Goal: Task Accomplishment & Management: Complete application form

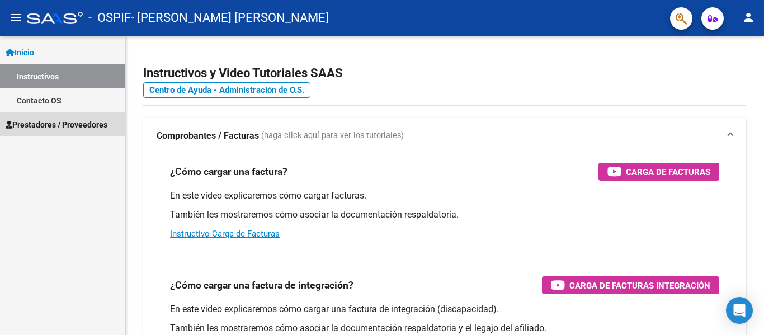
click at [55, 130] on span "Prestadores / Proveedores" at bounding box center [57, 125] width 102 height 12
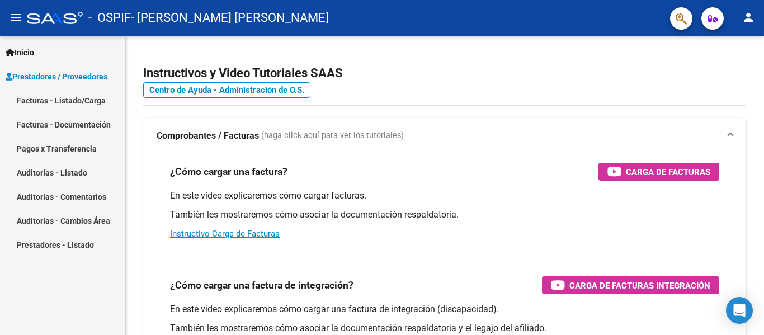
click at [51, 124] on link "Facturas - Documentación" at bounding box center [62, 124] width 125 height 24
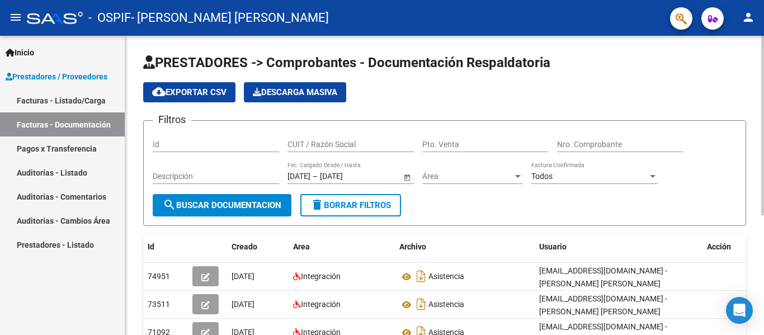
click at [53, 97] on link "Facturas - Listado/Carga" at bounding box center [62, 100] width 125 height 24
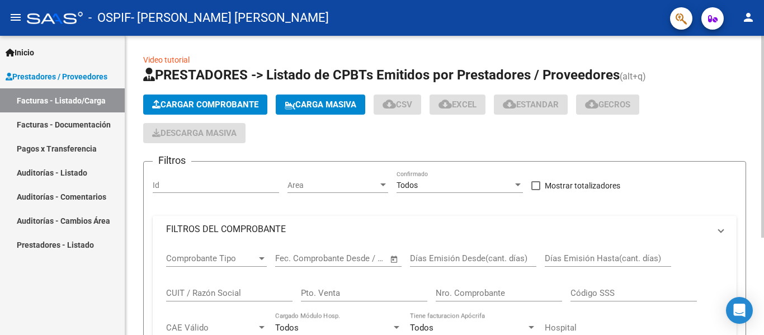
click at [191, 102] on span "Cargar Comprobante" at bounding box center [205, 105] width 106 height 10
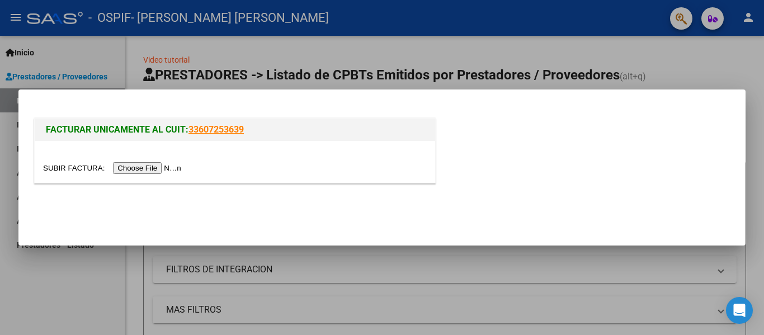
click at [174, 164] on input "file" at bounding box center [113, 168] width 141 height 12
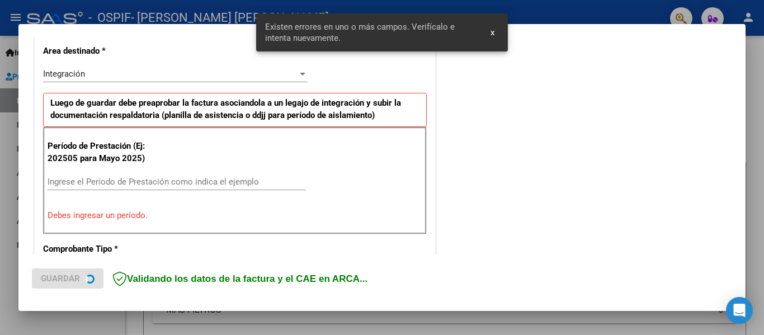
scroll to position [259, 0]
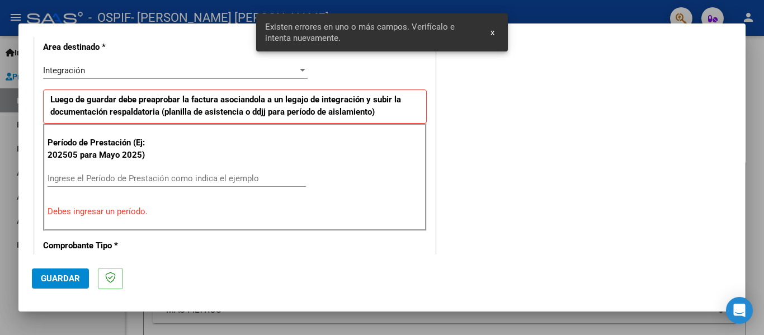
click at [116, 176] on input "Ingrese el Período de Prestación como indica el ejemplo" at bounding box center [177, 178] width 258 height 10
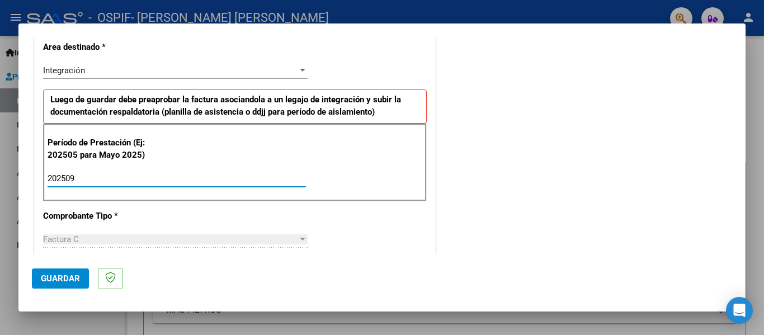
type input "202509"
click at [59, 273] on span "Guardar" at bounding box center [60, 278] width 39 height 10
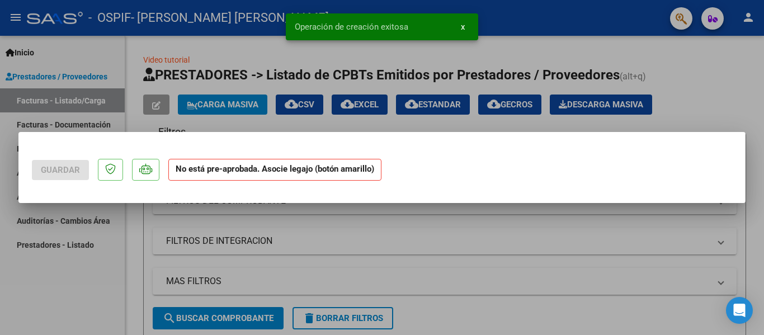
scroll to position [0, 0]
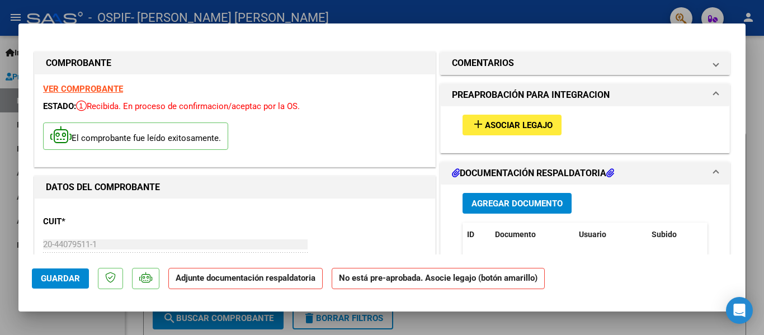
click at [483, 197] on button "Agregar Documento" at bounding box center [516, 203] width 109 height 21
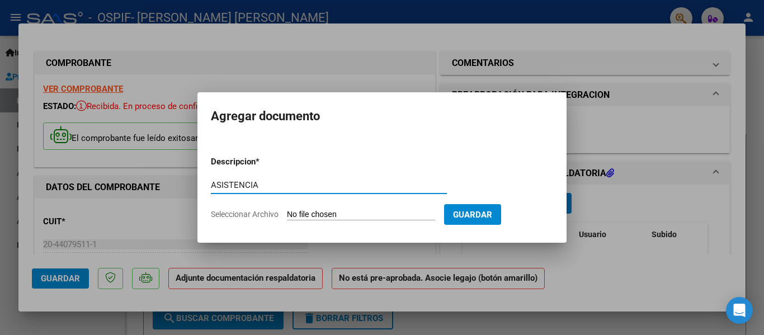
type input "ASISTENCIA"
click at [331, 216] on input "Seleccionar Archivo" at bounding box center [361, 215] width 148 height 11
type input "C:\fakepath\WhatsApp Image [DATE] 7.00.54 PM.pdf"
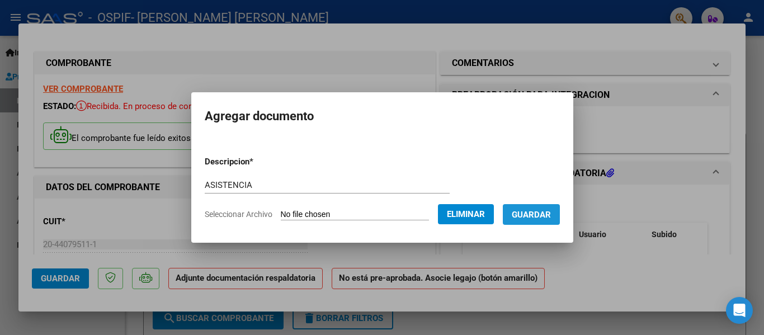
click at [542, 218] on span "Guardar" at bounding box center [531, 215] width 39 height 10
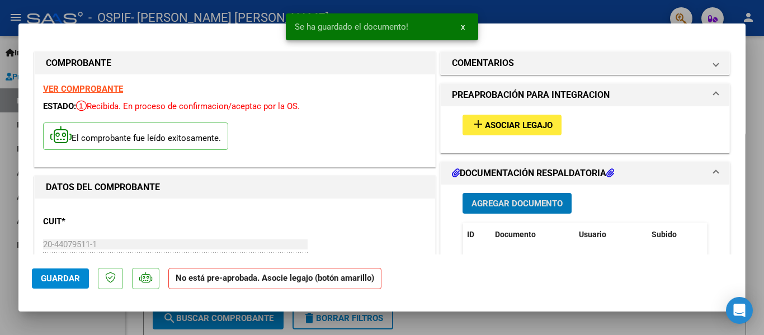
click at [60, 278] on span "Guardar" at bounding box center [60, 278] width 39 height 10
click at [3, 247] on div at bounding box center [382, 167] width 764 height 335
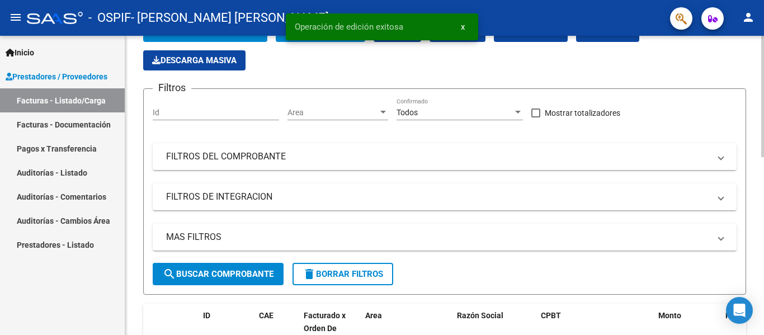
scroll to position [168, 0]
